Goal: Transaction & Acquisition: Purchase product/service

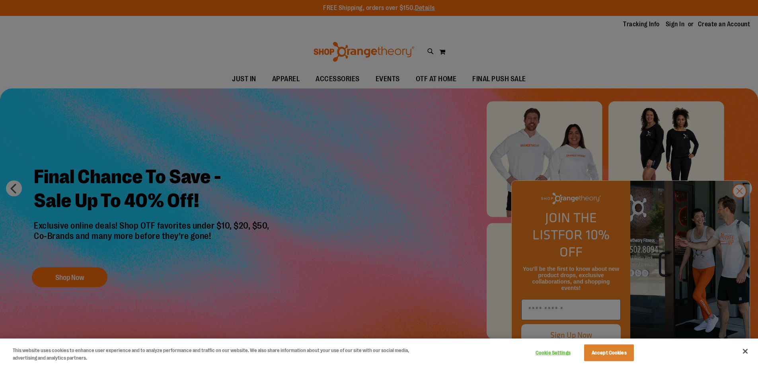
click at [741, 206] on div at bounding box center [379, 183] width 758 height 366
click at [611, 347] on button "Accept Cookies" at bounding box center [609, 352] width 50 height 17
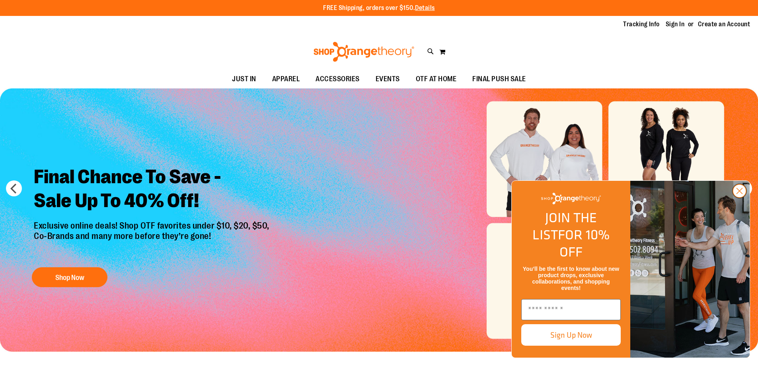
click at [741, 197] on circle "Close dialog" at bounding box center [739, 190] width 13 height 13
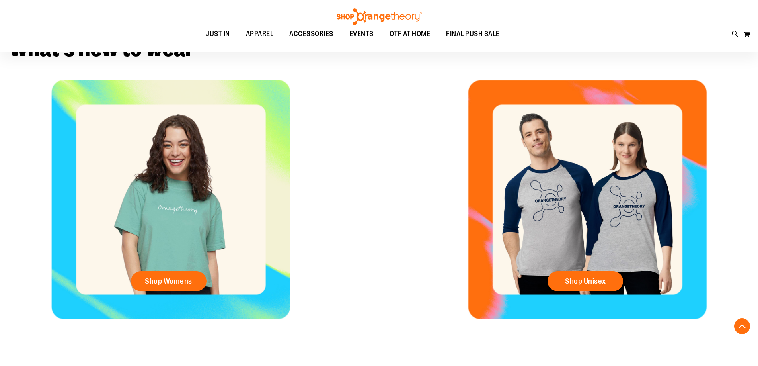
scroll to position [398, 0]
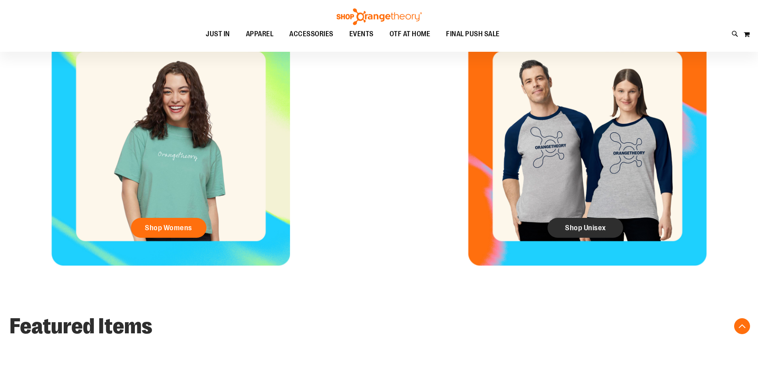
click at [583, 222] on link "Shop Unisex" at bounding box center [586, 228] width 76 height 20
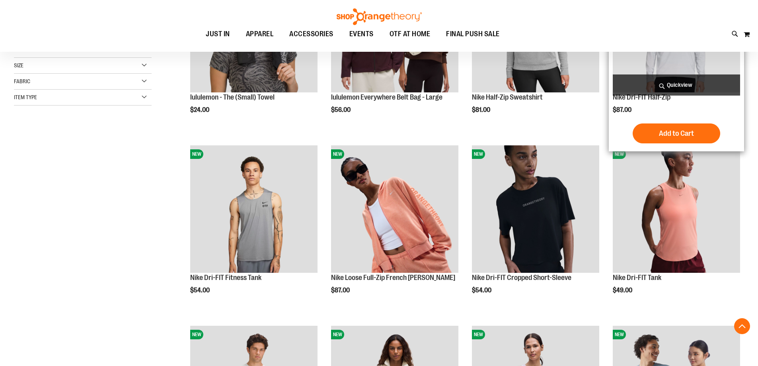
scroll to position [199, 0]
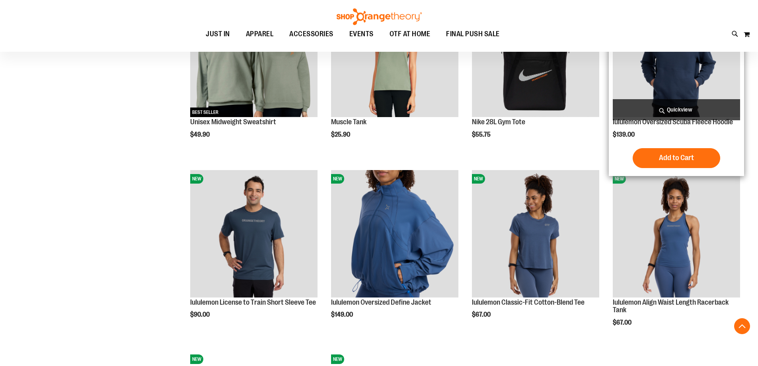
scroll to position [756, 0]
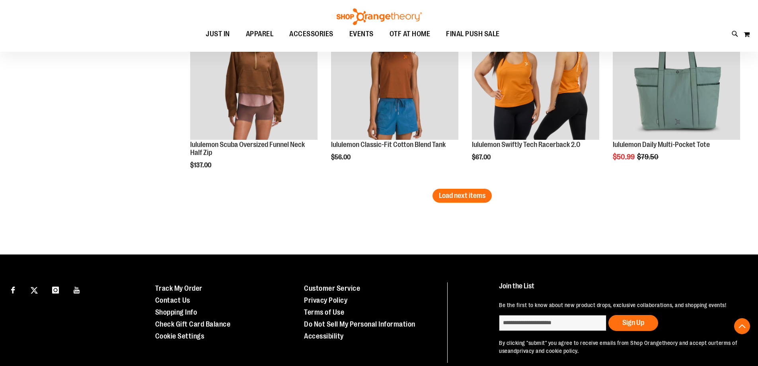
scroll to position [1629, 0]
